Goal: Navigation & Orientation: Find specific page/section

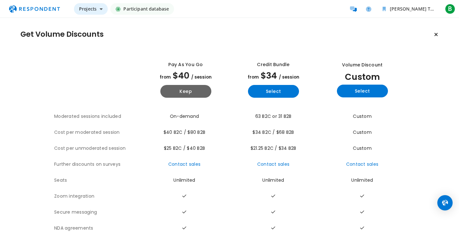
click at [101, 9] on icon "Main navigation" at bounding box center [101, 9] width 3 height 4
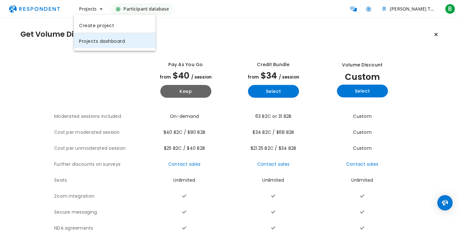
click at [103, 40] on link "Projects dashboard" at bounding box center [115, 40] width 82 height 15
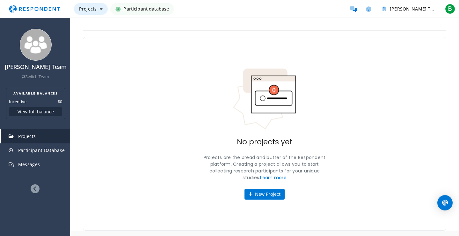
click at [95, 7] on span "Projects" at bounding box center [88, 9] width 18 height 6
click at [448, 11] on md-backdrop at bounding box center [229, 118] width 459 height 236
click at [52, 12] on img "Main navigation" at bounding box center [34, 9] width 59 height 12
click at [49, 7] on img "Main navigation" at bounding box center [34, 9] width 59 height 12
click at [351, 11] on icon "Message participants" at bounding box center [353, 8] width 7 height 5
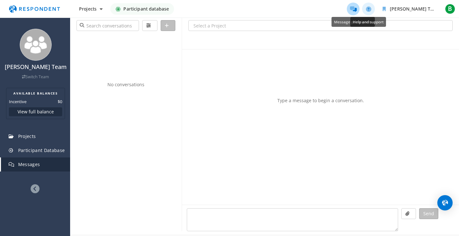
click at [370, 10] on icon "Help and support" at bounding box center [368, 8] width 5 height 5
